Goal: Task Accomplishment & Management: Use online tool/utility

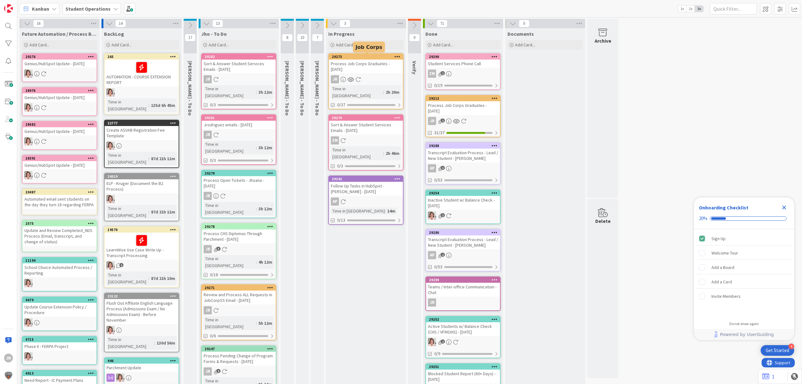
click at [390, 63] on div "Process Job Corps Graduates - 10/07/2025" at bounding box center [366, 66] width 74 height 14
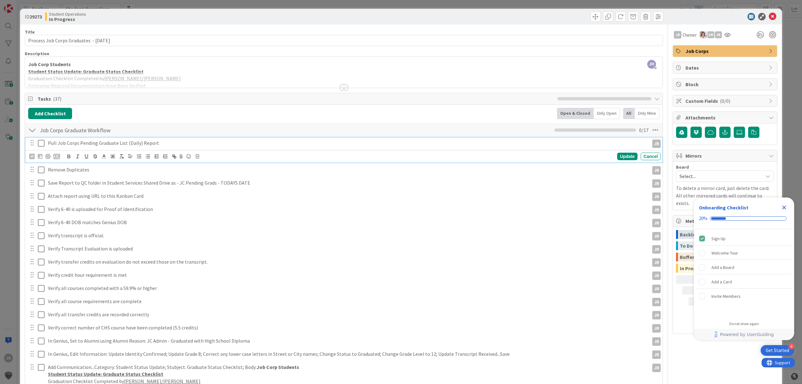
click at [43, 143] on icon at bounding box center [41, 143] width 7 height 8
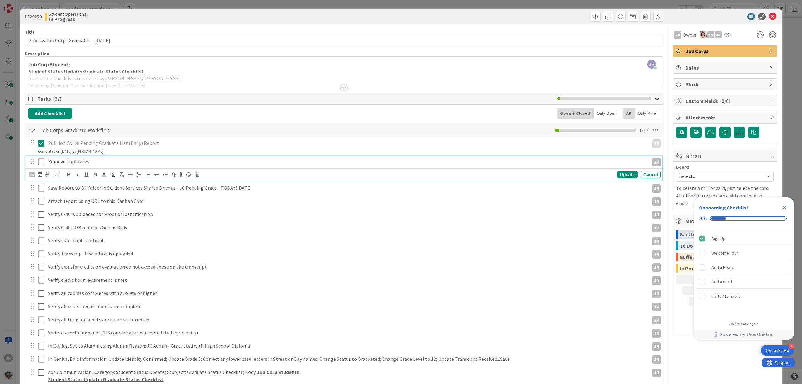
click at [39, 165] on icon at bounding box center [41, 162] width 7 height 8
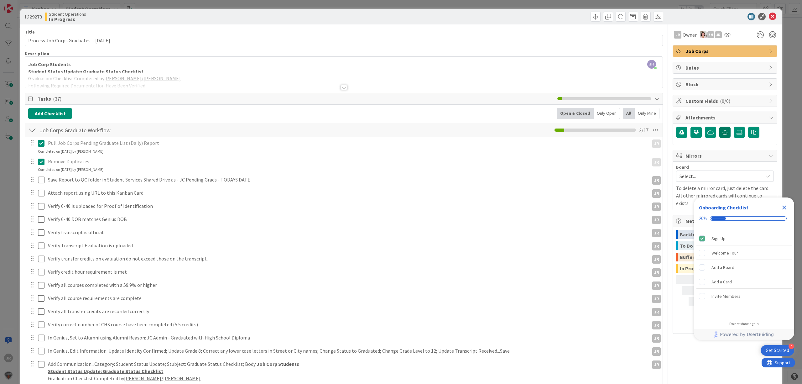
click at [721, 136] on button "button" at bounding box center [724, 132] width 11 height 11
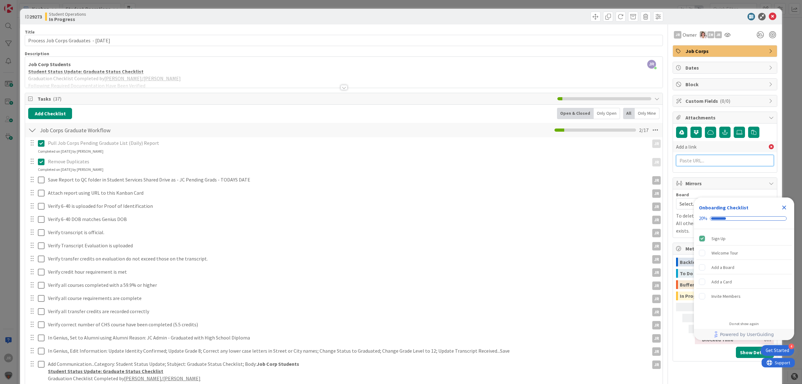
click at [713, 160] on input "text" at bounding box center [725, 160] width 98 height 11
paste input "05/01/2007"
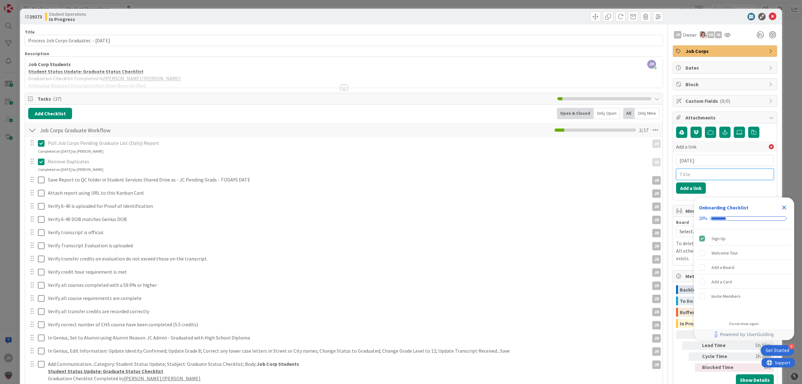
click at [708, 175] on input "text" at bounding box center [725, 173] width 98 height 11
click at [718, 162] on input "05/01/2007" at bounding box center [725, 160] width 98 height 11
paste input "https://citizenshighschool.sharepoint.com/:x:/s/CHSStudentServices/EY9iz0JJOhFM…"
type input "https://citizenshighschool.sharepoint.com/:x:/s/CHSStudentServices/EY9iz0JJOhFM…"
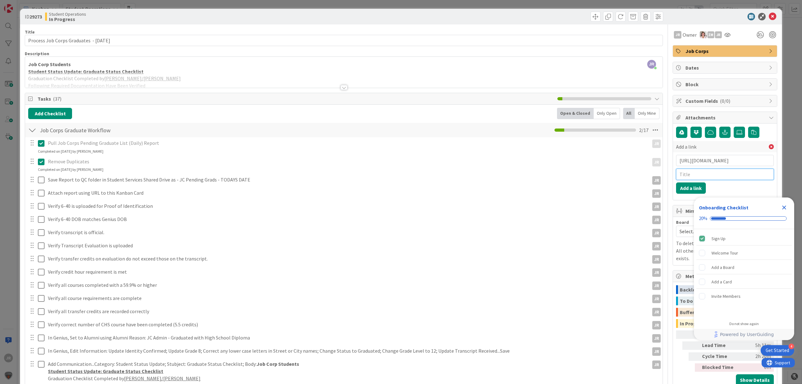
click at [717, 175] on input "text" at bounding box center [725, 173] width 98 height 11
type input "JC Pending Grads 10/7/2025"
click button "Add a link" at bounding box center [691, 187] width 30 height 11
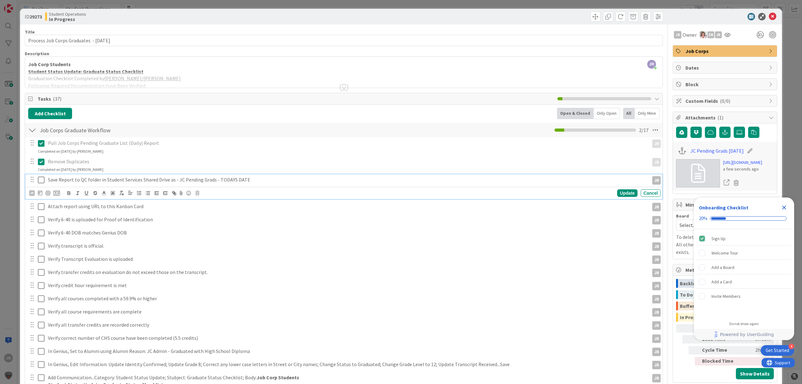
click at [41, 182] on icon at bounding box center [41, 180] width 7 height 8
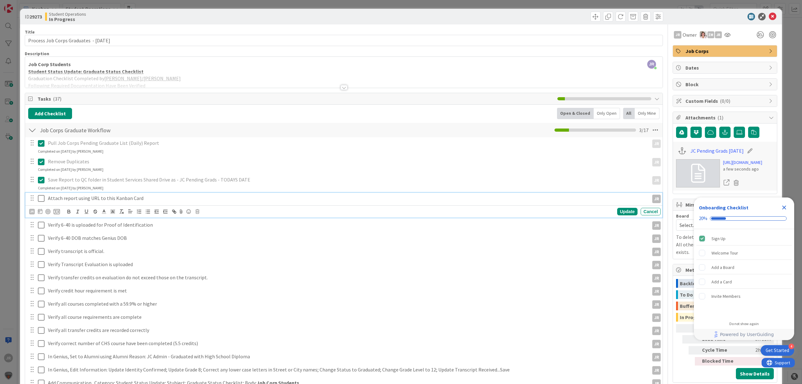
click at [41, 199] on icon at bounding box center [41, 198] width 7 height 8
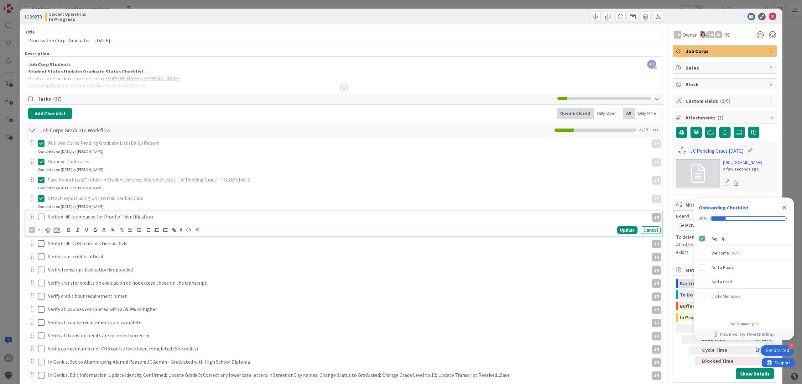
click at [44, 222] on button at bounding box center [42, 217] width 8 height 10
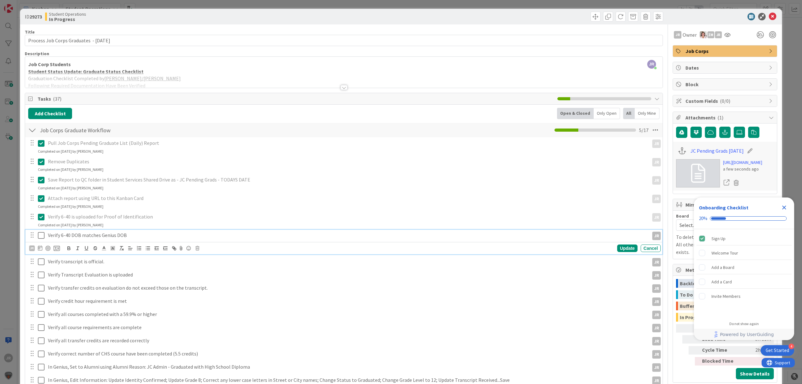
click at [43, 235] on icon at bounding box center [41, 235] width 7 height 8
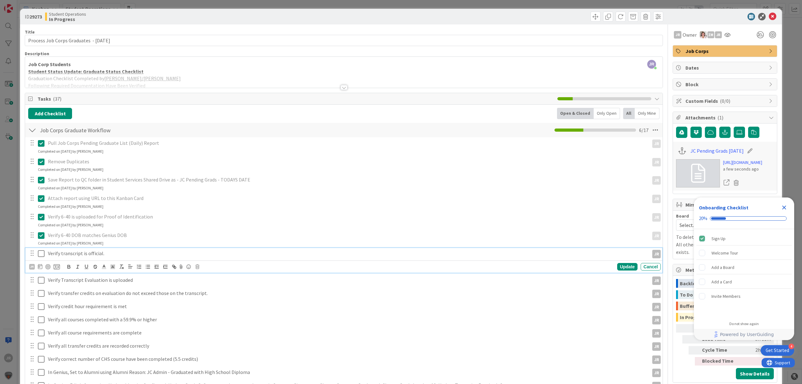
click at [41, 251] on icon at bounding box center [41, 254] width 7 height 8
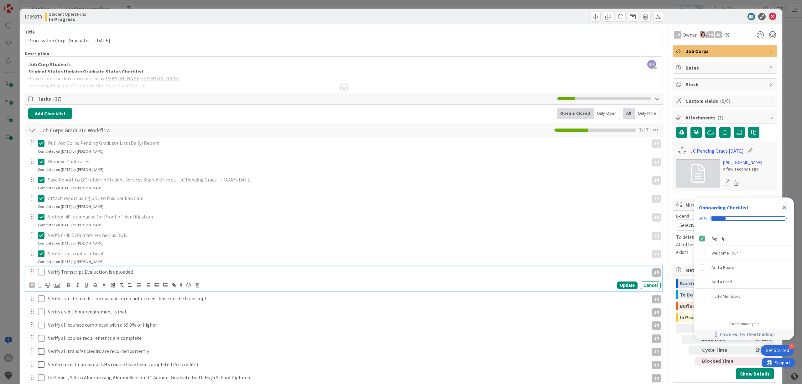
click at [42, 275] on icon at bounding box center [41, 272] width 7 height 8
click at [42, 292] on icon at bounding box center [41, 291] width 7 height 8
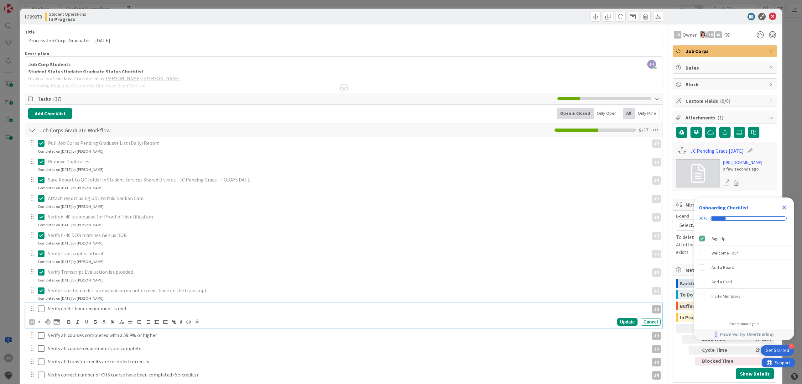
click at [41, 313] on button at bounding box center [42, 308] width 8 height 10
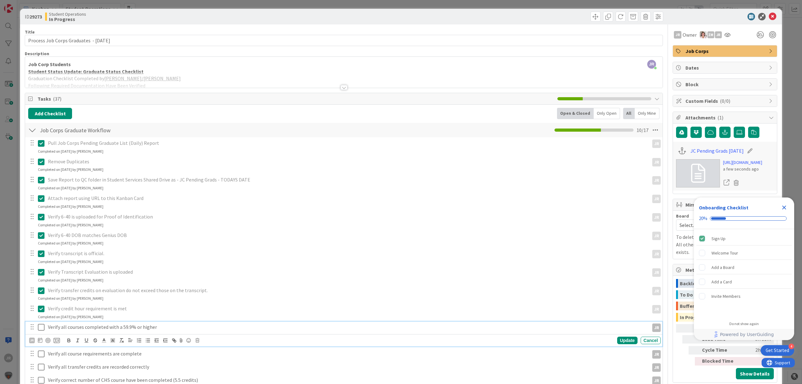
click at [42, 326] on icon at bounding box center [41, 327] width 7 height 8
click at [41, 344] on div at bounding box center [37, 345] width 18 height 11
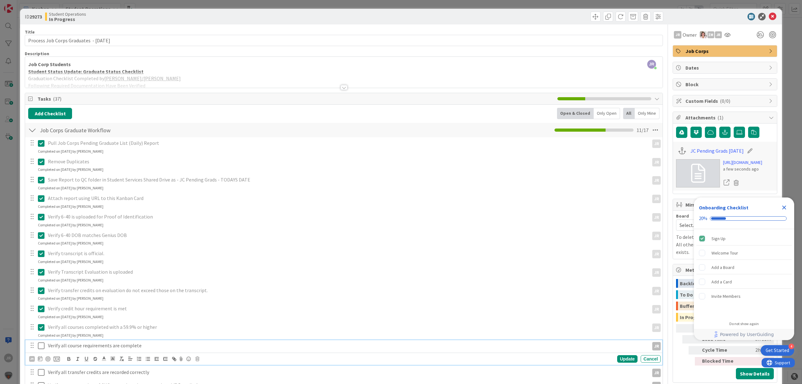
click at [41, 344] on icon at bounding box center [41, 346] width 7 height 8
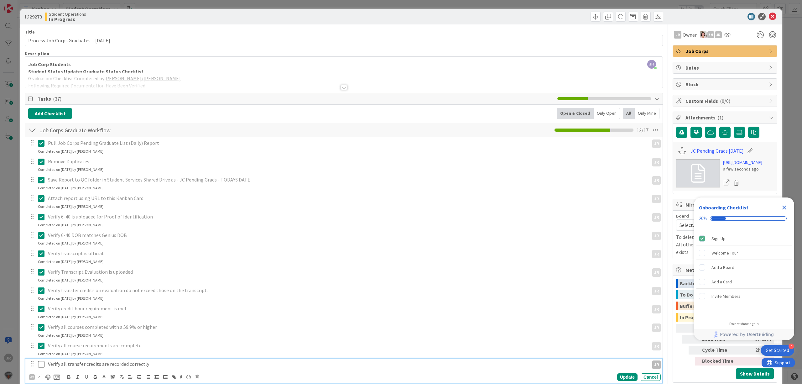
click at [42, 365] on icon at bounding box center [41, 364] width 7 height 8
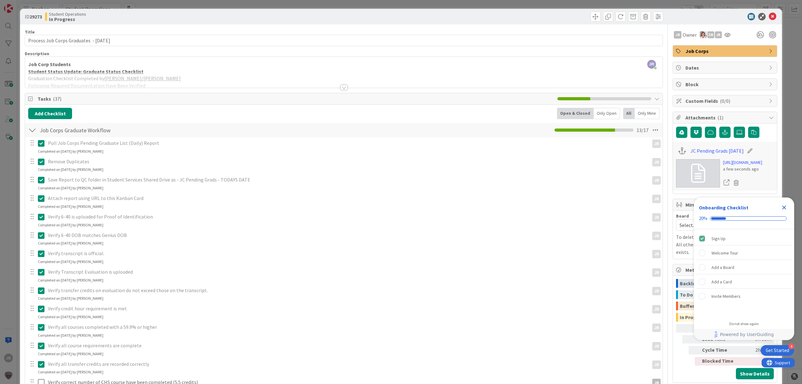
scroll to position [83, 0]
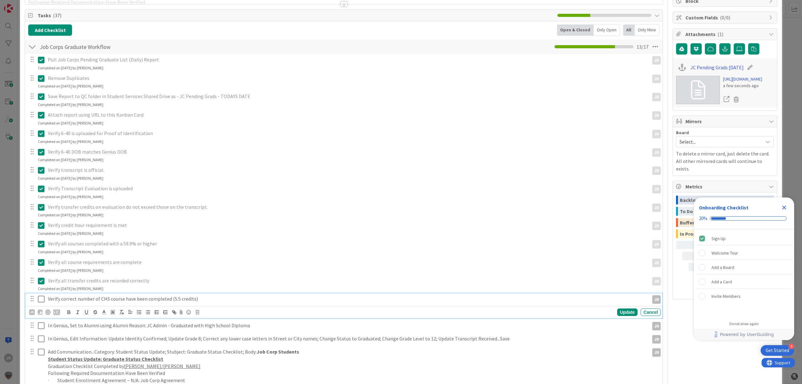
click at [41, 301] on icon at bounding box center [41, 299] width 7 height 8
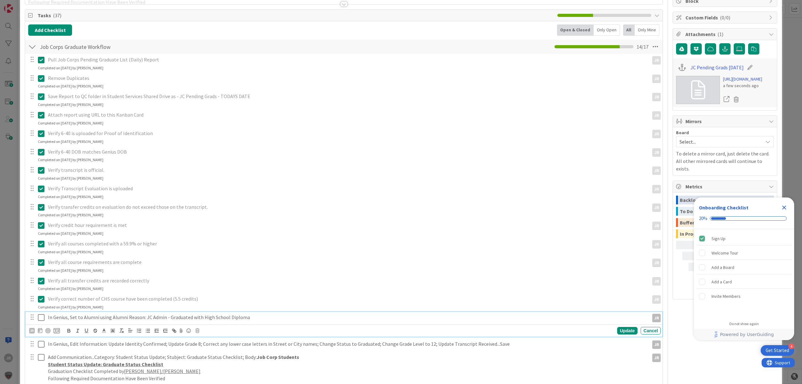
click at [39, 317] on icon at bounding box center [41, 317] width 7 height 8
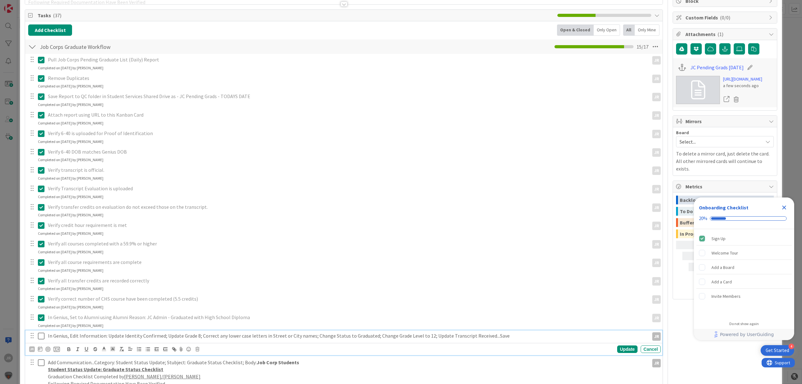
click at [38, 336] on icon at bounding box center [41, 336] width 7 height 8
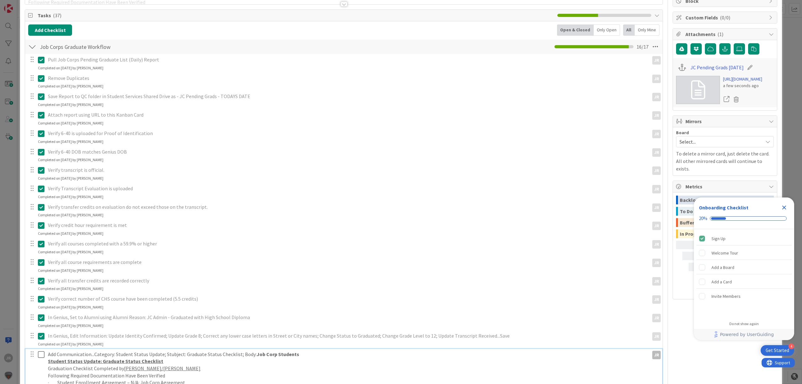
click at [38, 353] on icon at bounding box center [41, 354] width 7 height 8
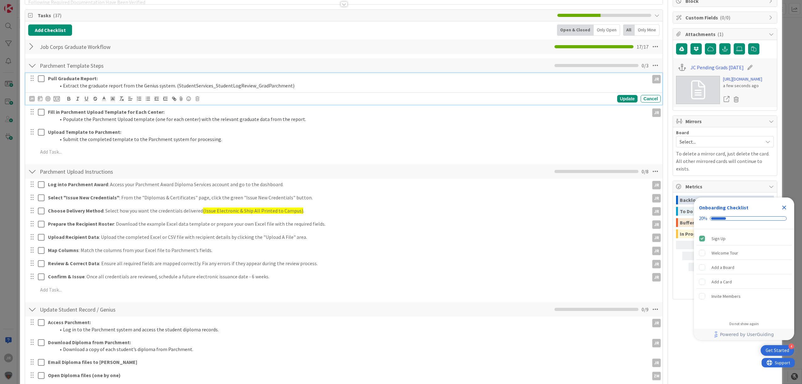
click at [39, 75] on icon at bounding box center [41, 79] width 7 height 8
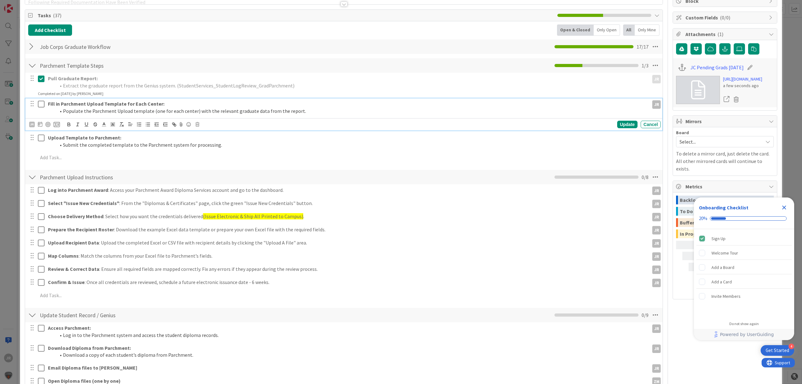
click at [43, 103] on icon at bounding box center [41, 104] width 7 height 8
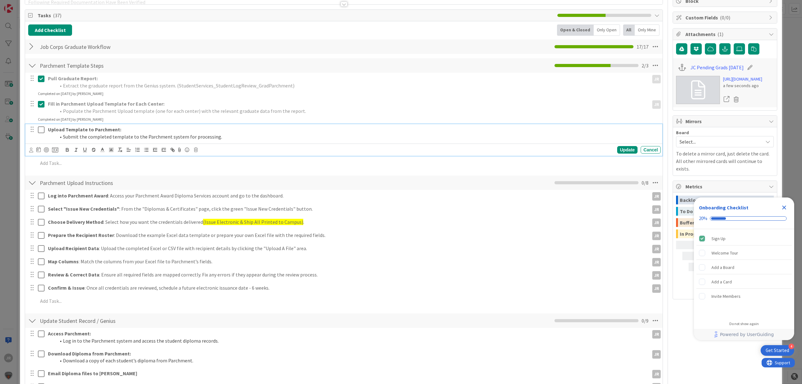
click at [41, 132] on icon at bounding box center [41, 130] width 7 height 8
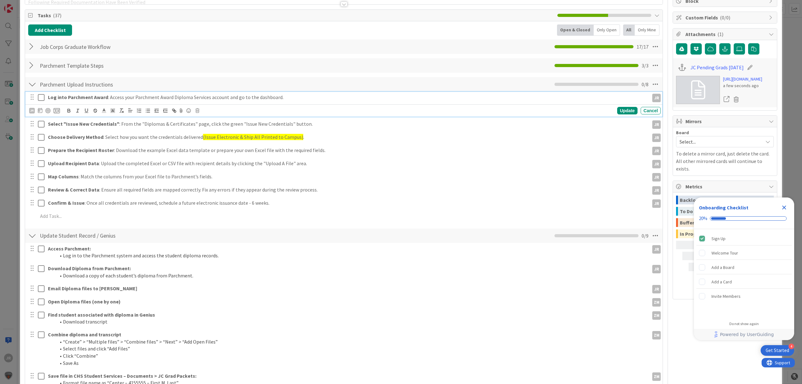
click at [40, 101] on icon at bounding box center [41, 98] width 7 height 8
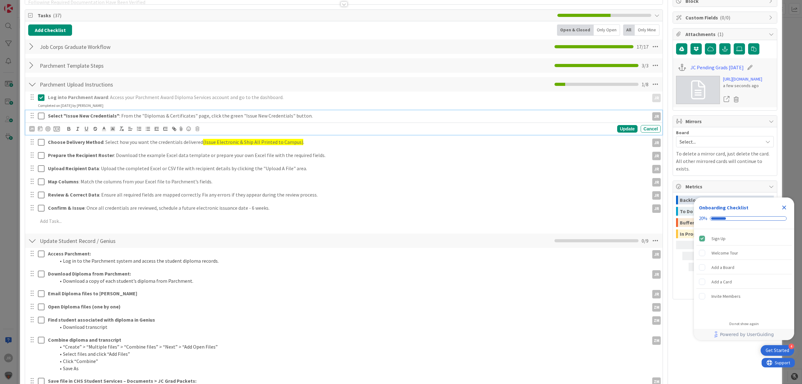
click at [41, 114] on icon at bounding box center [41, 116] width 7 height 8
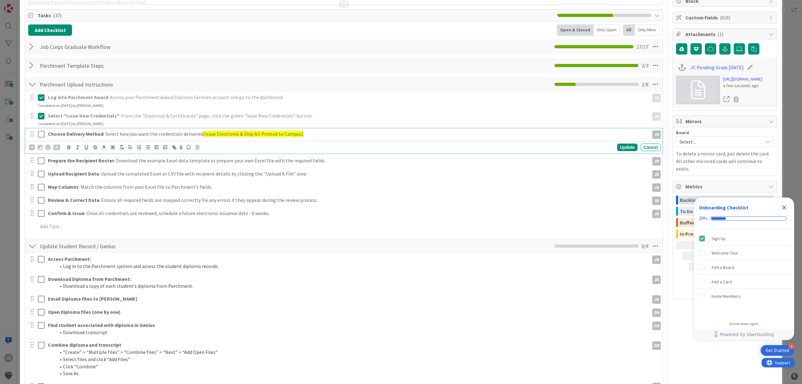
click at [42, 137] on icon at bounding box center [41, 134] width 7 height 8
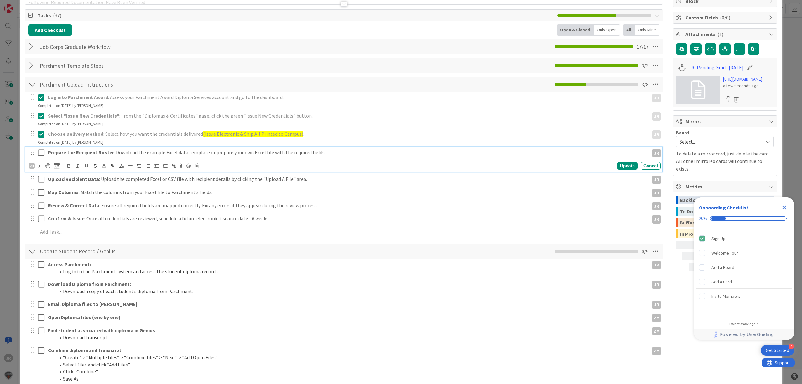
click at [41, 153] on icon at bounding box center [41, 153] width 7 height 8
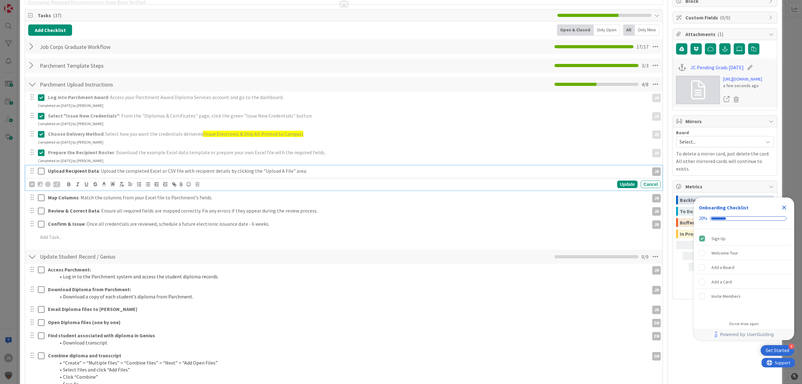
click at [39, 173] on icon at bounding box center [41, 171] width 7 height 8
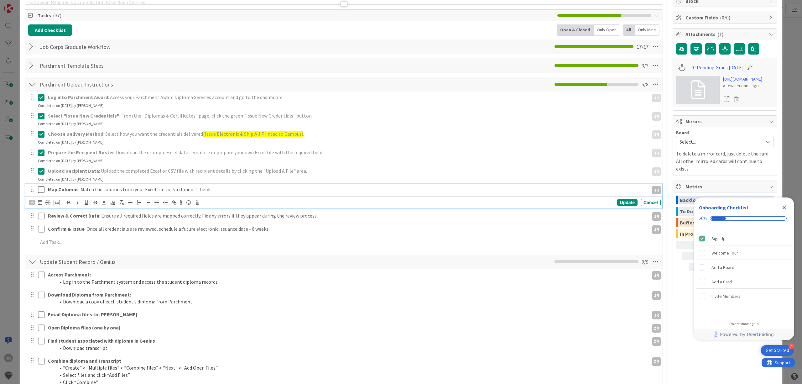
click at [41, 189] on icon at bounding box center [41, 190] width 7 height 8
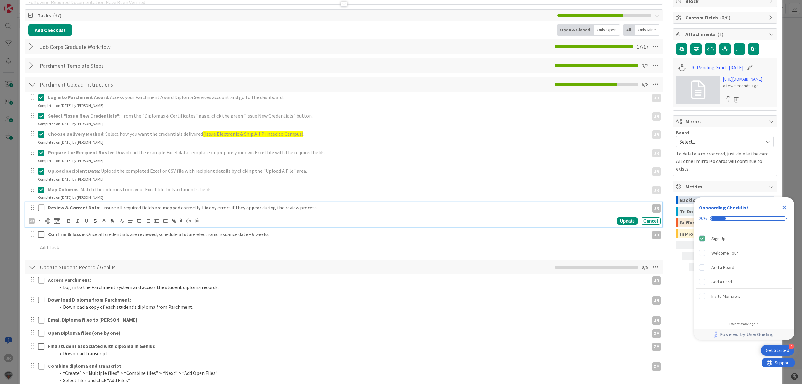
click at [42, 205] on icon at bounding box center [41, 208] width 7 height 8
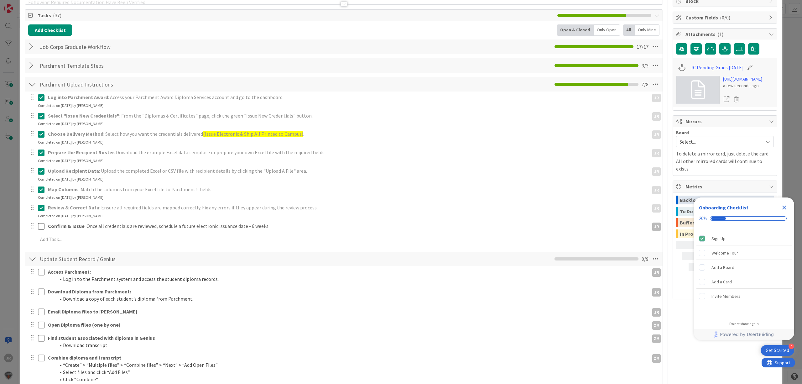
click at [37, 225] on div at bounding box center [37, 225] width 18 height 11
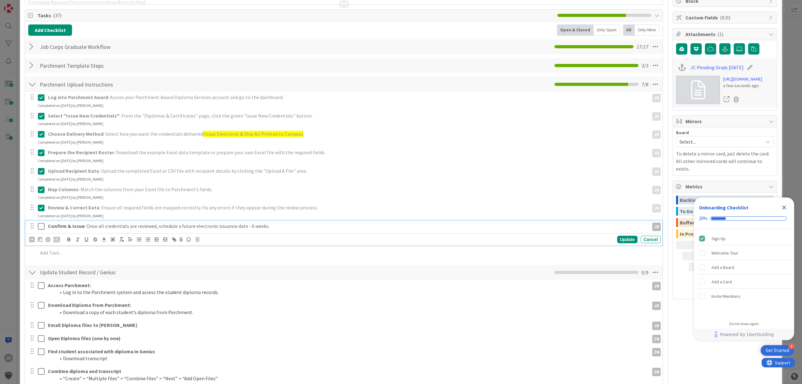
click at [41, 229] on icon at bounding box center [41, 226] width 7 height 8
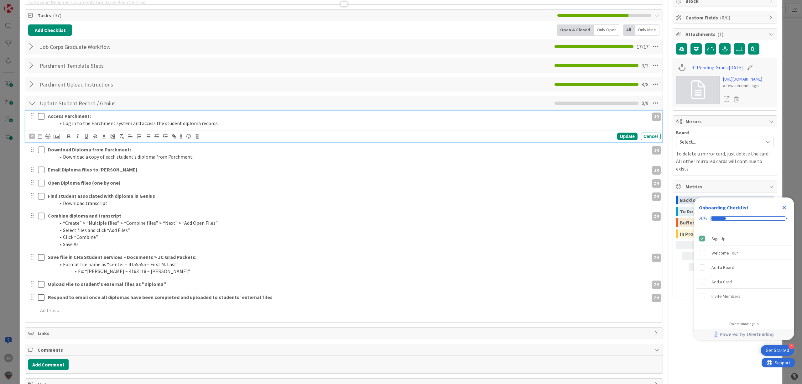
click at [39, 117] on icon at bounding box center [41, 116] width 7 height 8
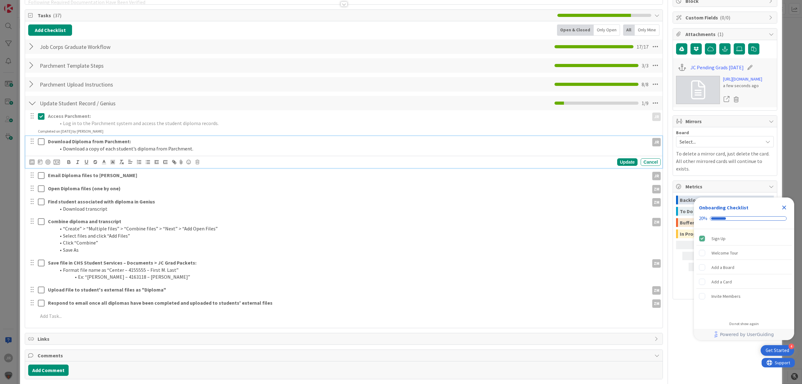
click at [40, 141] on icon at bounding box center [41, 142] width 7 height 8
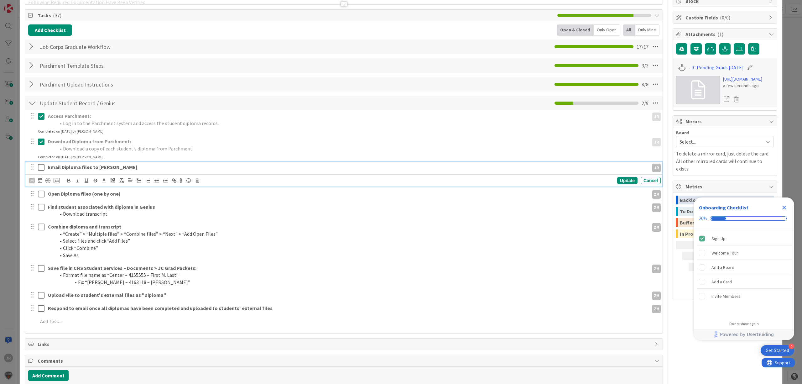
click at [71, 167] on strong "Email Diploma files to Zaida" at bounding box center [92, 167] width 89 height 6
click at [197, 180] on icon at bounding box center [197, 180] width 4 height 4
click at [211, 209] on div "Delete" at bounding box center [213, 206] width 23 height 11
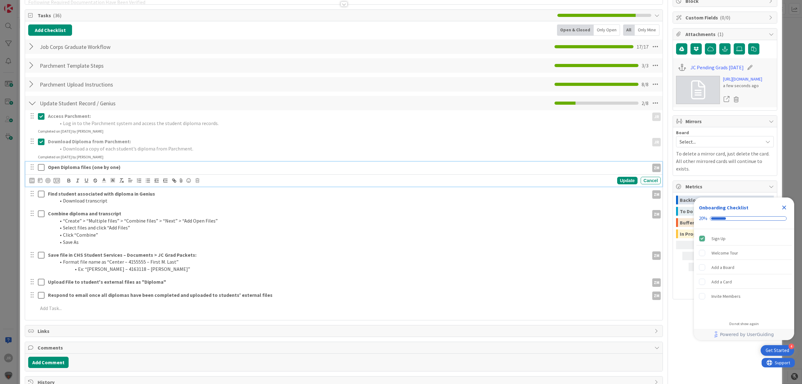
click at [43, 168] on icon at bounding box center [41, 167] width 7 height 8
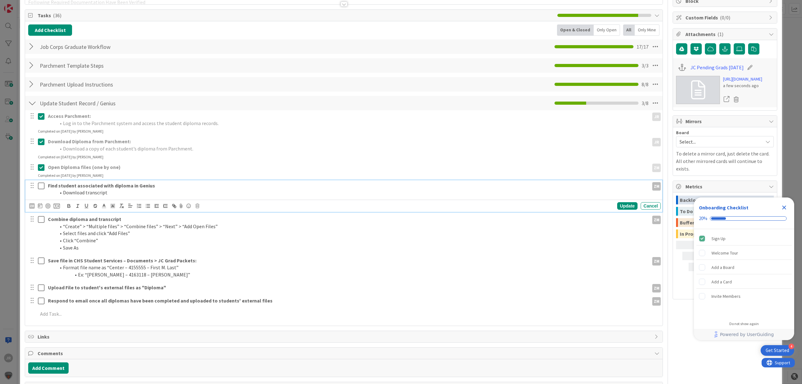
click at [39, 187] on icon at bounding box center [41, 186] width 7 height 8
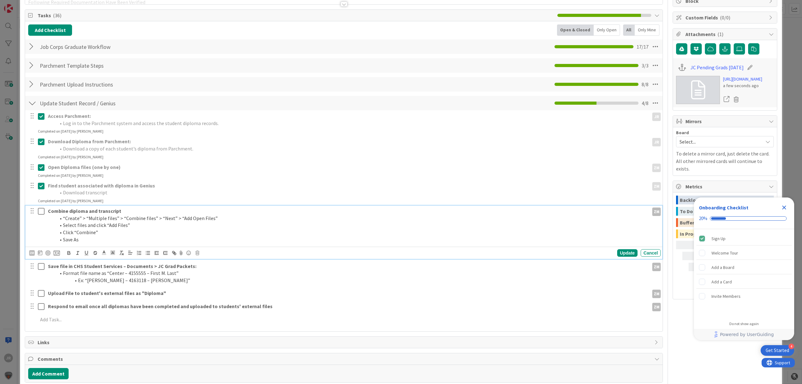
click at [42, 212] on icon at bounding box center [41, 211] width 7 height 8
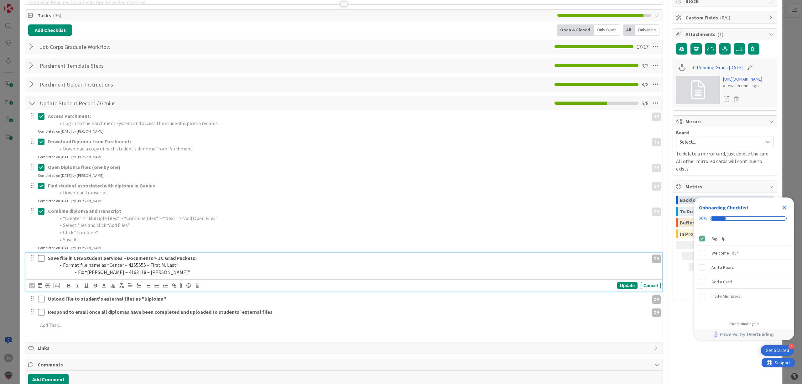
click at [40, 258] on icon at bounding box center [41, 258] width 7 height 8
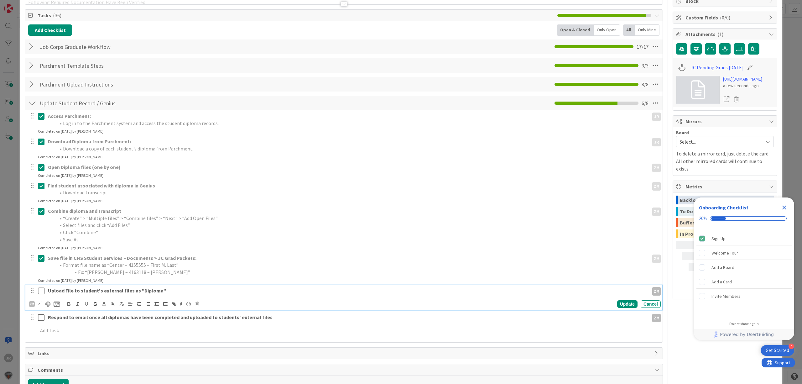
click at [194, 292] on p "Upload File to student's external files as "Diploma"" at bounding box center [347, 290] width 598 height 7
click at [40, 291] on icon at bounding box center [41, 291] width 7 height 8
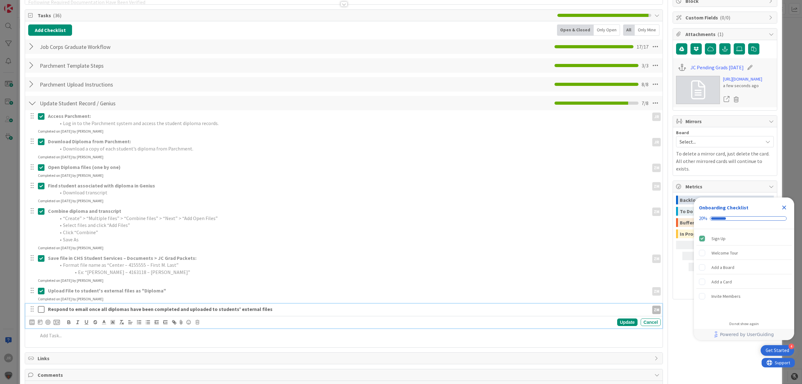
click at [103, 310] on strong "Respond to email once all diplomas have been completed and uploaded to students…" at bounding box center [160, 309] width 225 height 6
click at [156, 310] on strong "Email completed grad packets to Justin Hodges. Separate email for each center." at bounding box center [142, 309] width 189 height 6
click at [186, 309] on strong "Email completed grad packets to Justin Hodges (separate email for each center." at bounding box center [142, 309] width 189 height 6
click at [236, 308] on p "Email completed grad packets to Justin Hodges (separate emails for each center." at bounding box center [347, 308] width 598 height 7
click at [40, 312] on icon at bounding box center [41, 309] width 7 height 8
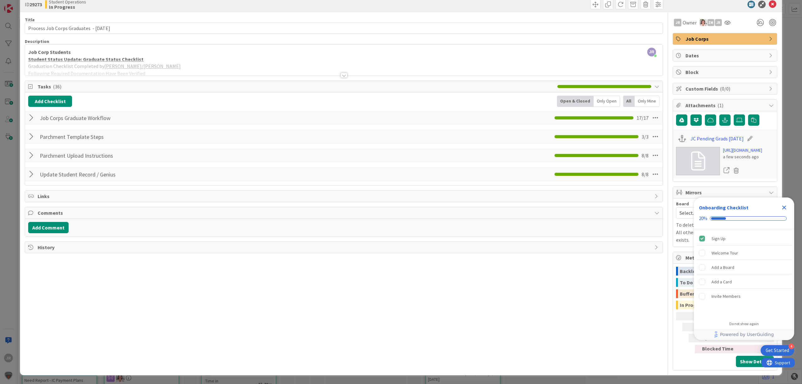
scroll to position [0, 0]
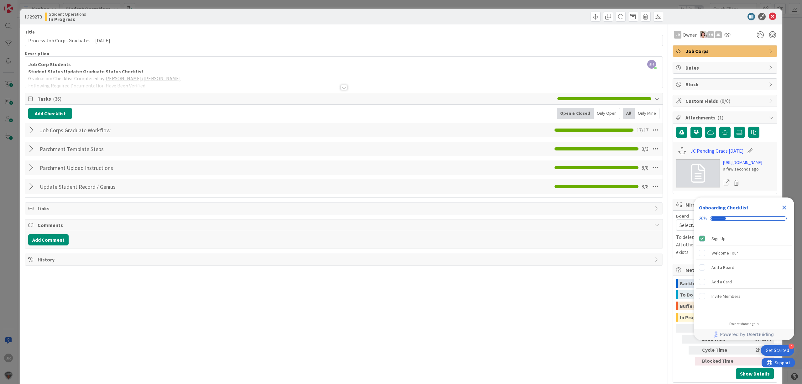
click at [577, 6] on div "ID 29273 Student Operations In Progress Title 41 / 128 Process Job Corps Gradua…" at bounding box center [401, 192] width 802 height 384
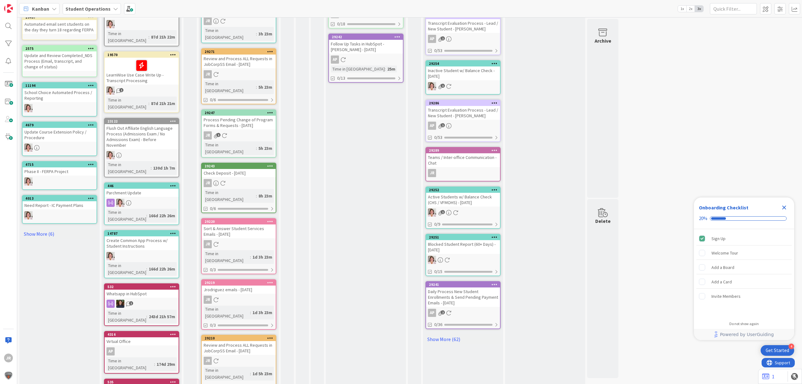
scroll to position [185, 0]
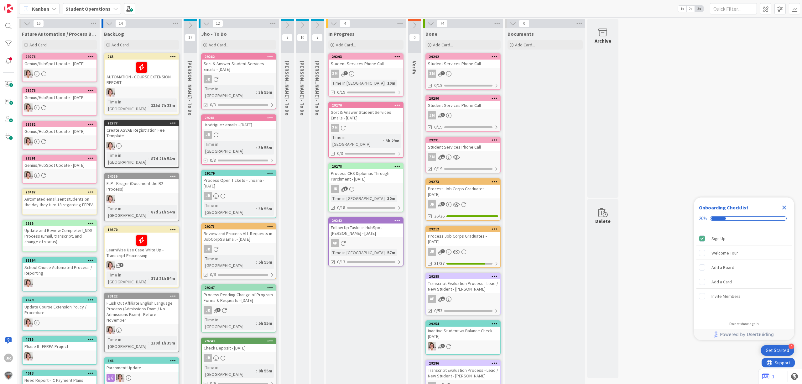
click at [786, 207] on icon "Close Checklist" at bounding box center [784, 208] width 8 height 8
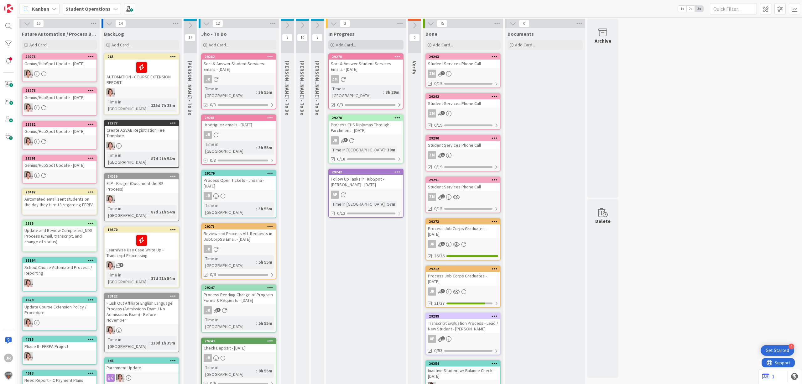
click at [360, 40] on div "Add Card..." at bounding box center [365, 44] width 75 height 9
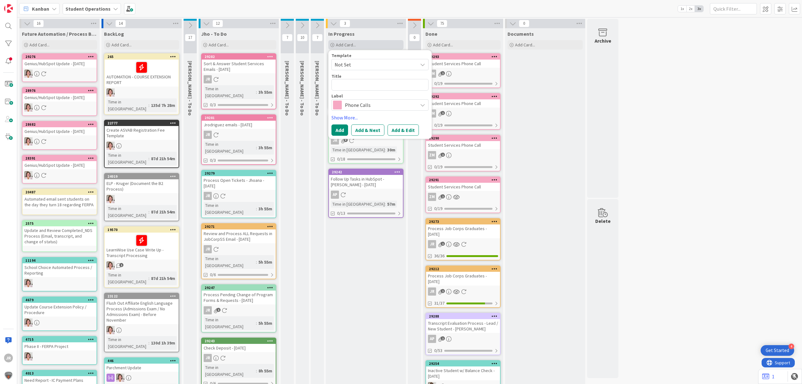
click at [365, 60] on span "Not Set" at bounding box center [373, 64] width 78 height 8
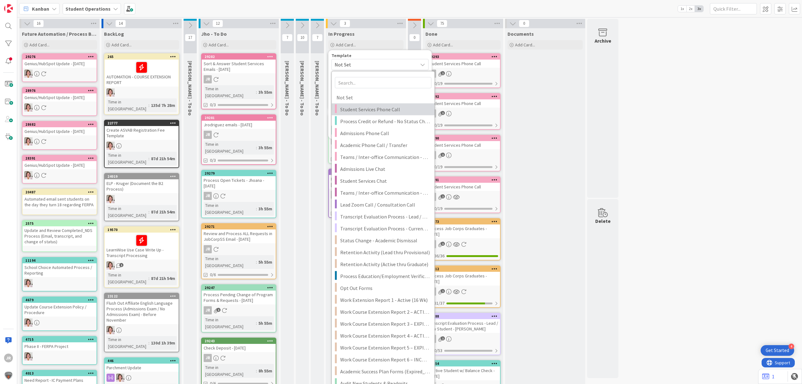
click at [382, 109] on span "Student Services Phone Call" at bounding box center [385, 109] width 90 height 8
type textarea "x"
type textarea "Student Services Phone Call"
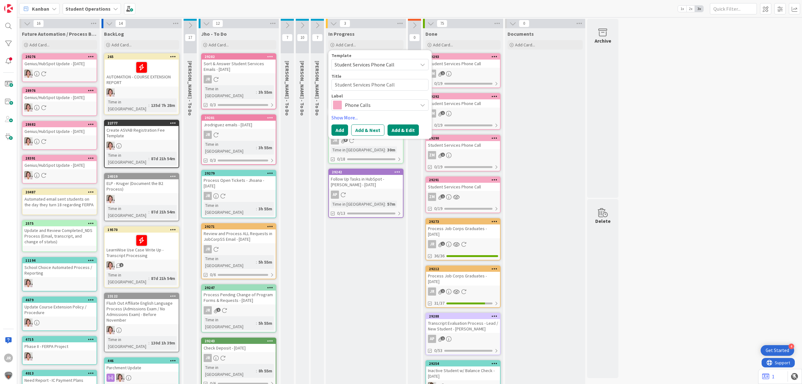
click at [408, 128] on button "Add & Edit" at bounding box center [402, 129] width 31 height 11
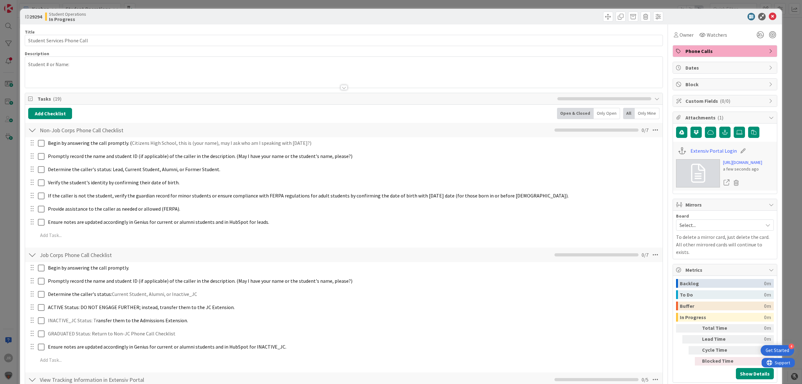
click at [113, 67] on div "Student # or Name:" at bounding box center [343, 72] width 637 height 31
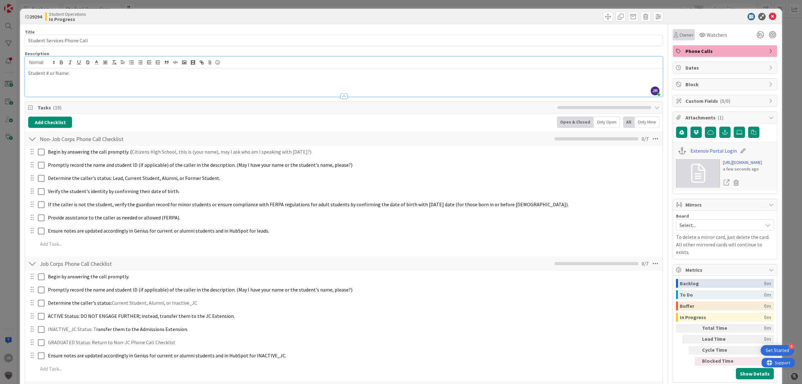
click at [681, 35] on span "Owner" at bounding box center [686, 35] width 14 height 8
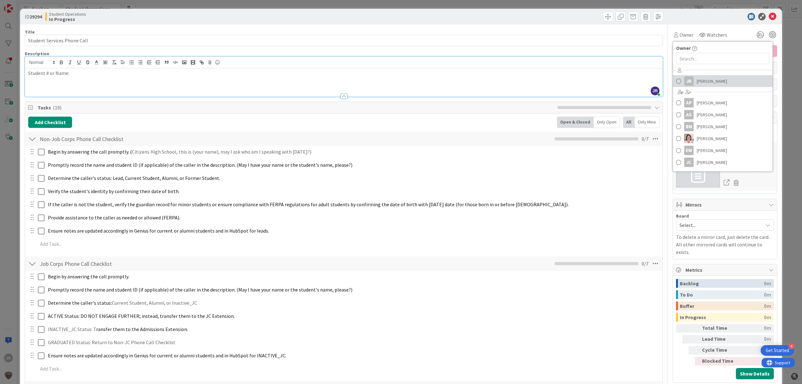
click at [696, 79] on span "Jhoana Rodriguez" at bounding box center [711, 80] width 30 height 9
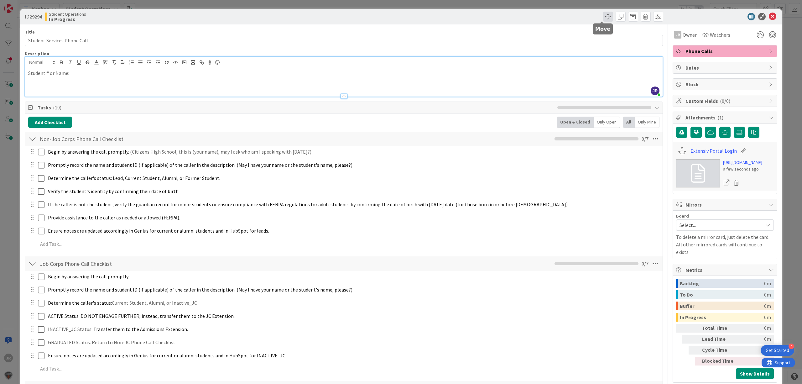
click at [605, 17] on span at bounding box center [608, 17] width 10 height 10
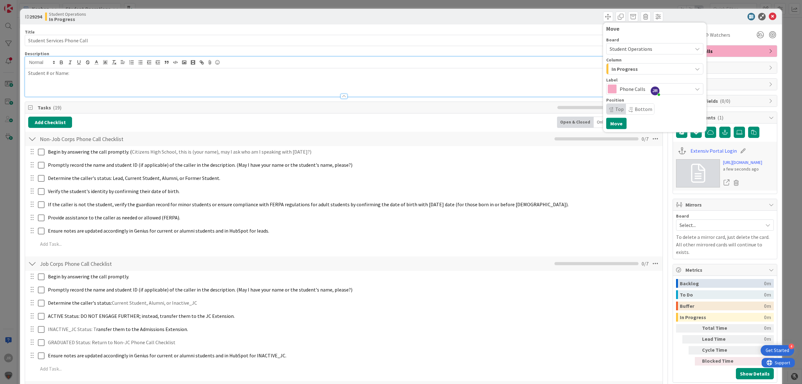
click at [618, 66] on span "In Progress" at bounding box center [624, 69] width 26 height 8
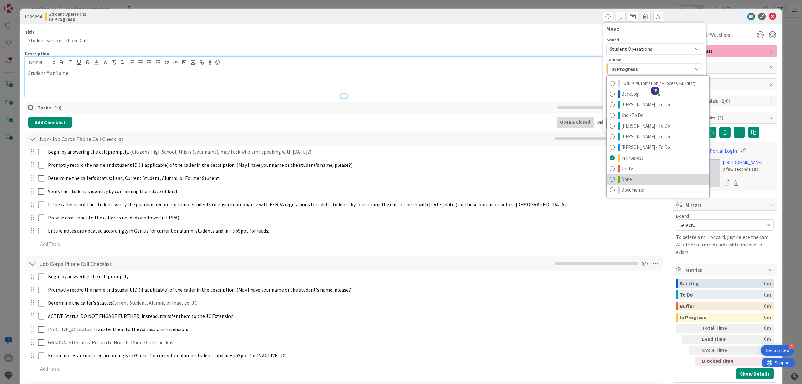
click at [624, 178] on span "Done" at bounding box center [626, 179] width 11 height 8
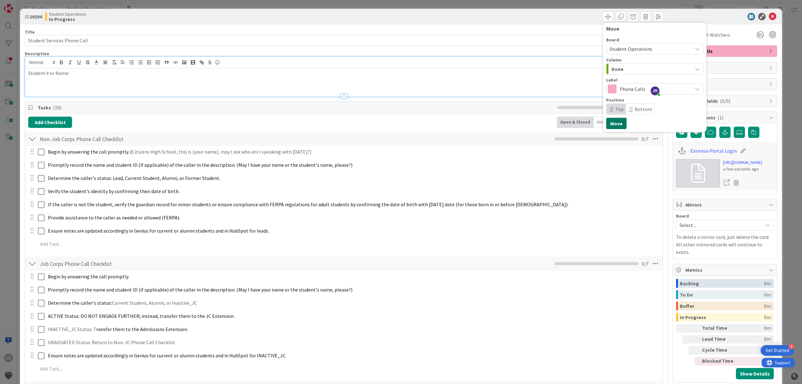
click at [609, 123] on button "Move" at bounding box center [616, 123] width 20 height 11
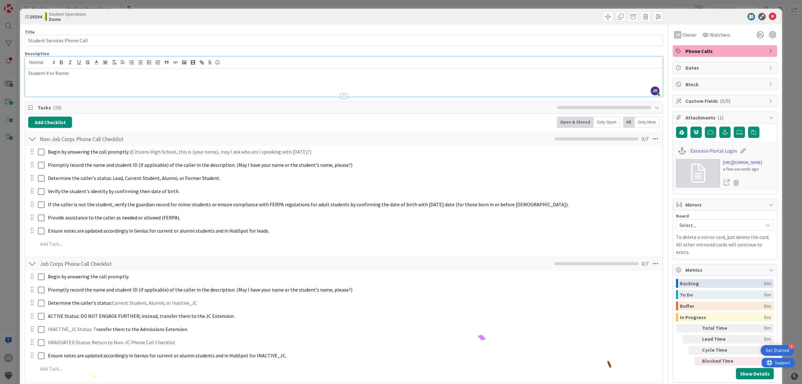
click at [208, 3] on div "ID 29294 Student Operations Done Move Move Title 27 / 128 Student Services Phon…" at bounding box center [401, 192] width 802 height 384
